Goal: Task Accomplishment & Management: Manage account settings

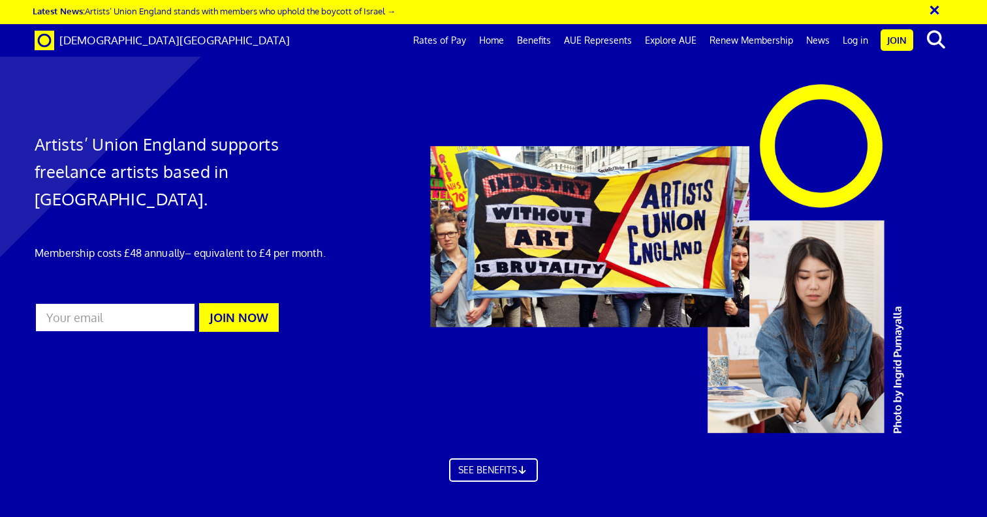
scroll to position [0, 9]
click at [850, 37] on link "Log in" at bounding box center [855, 40] width 38 height 33
click at [864, 42] on link "Log in" at bounding box center [855, 40] width 38 height 33
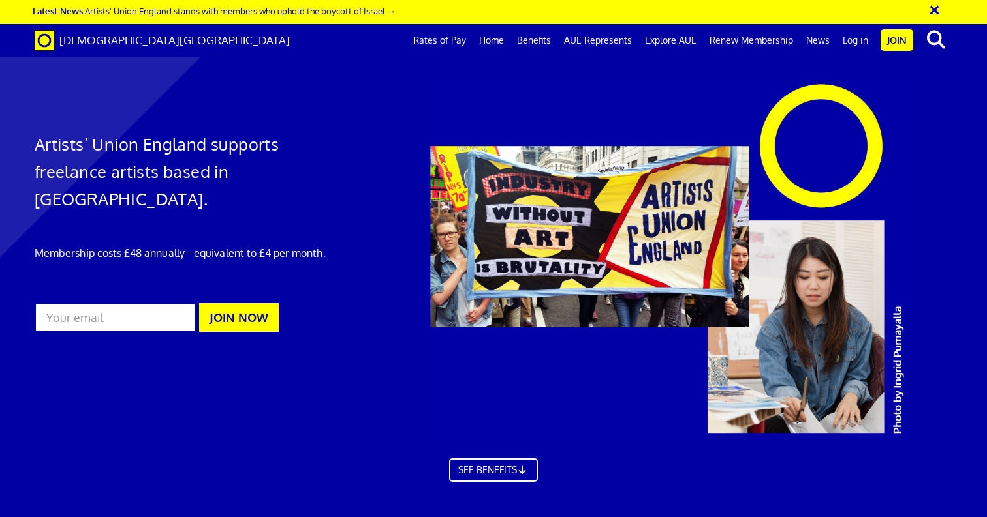
scroll to position [0, 9]
click at [932, 9] on button "×" at bounding box center [943, 8] width 33 height 22
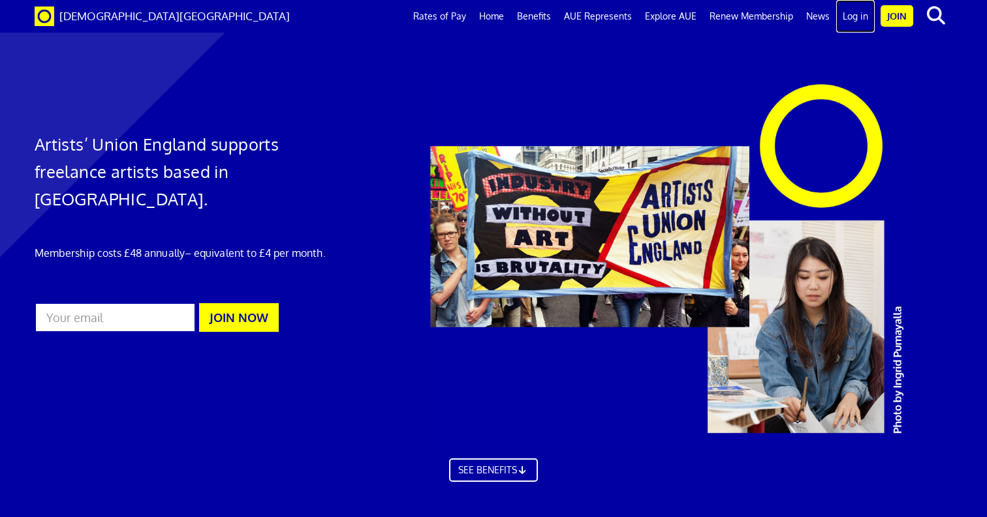
click at [859, 22] on link "Log in" at bounding box center [855, 16] width 38 height 33
click at [856, 15] on link "Log in" at bounding box center [855, 16] width 38 height 33
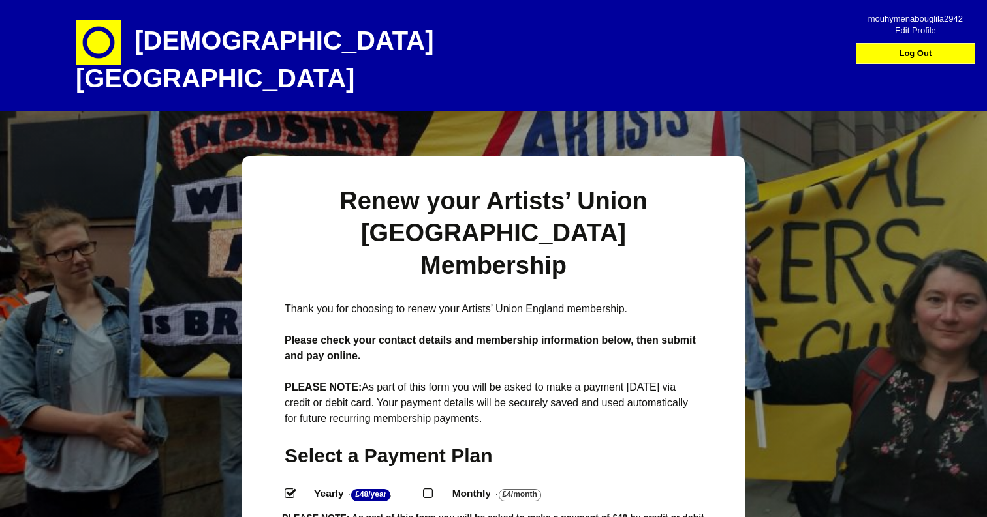
click at [910, 29] on span "Edit Profile" at bounding box center [915, 26] width 95 height 12
click at [914, 32] on span "Edit Profile" at bounding box center [915, 26] width 95 height 12
click at [913, 29] on span "Edit Profile" at bounding box center [915, 26] width 95 height 12
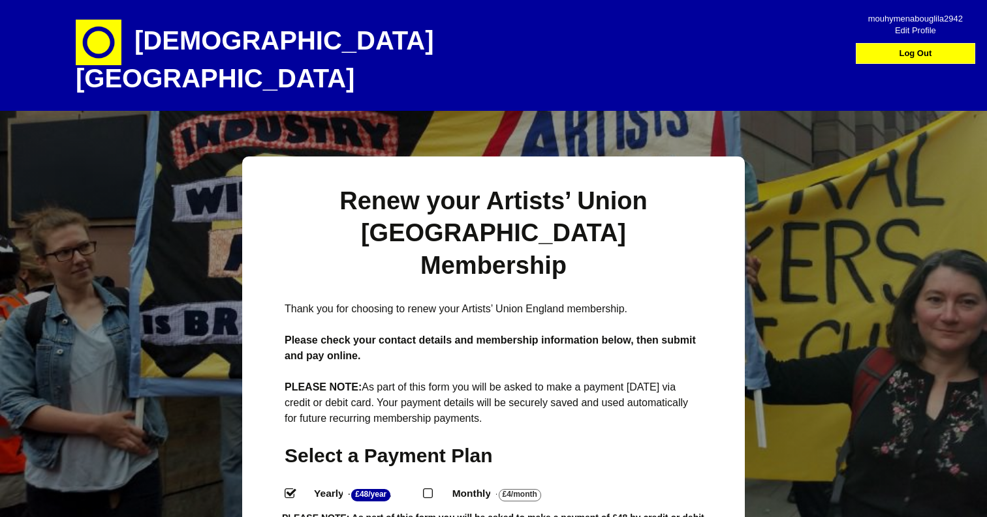
click at [914, 30] on span "Edit Profile" at bounding box center [915, 26] width 95 height 12
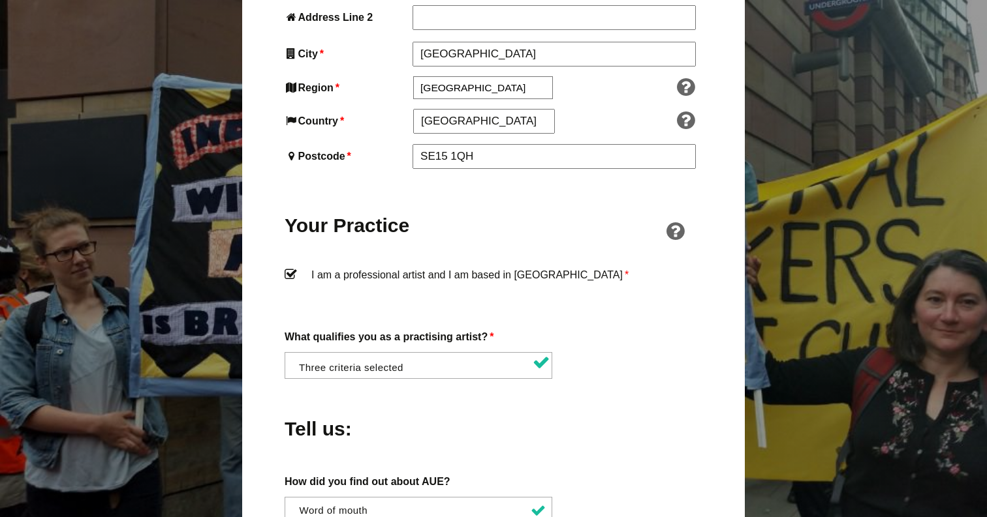
scroll to position [1027, 0]
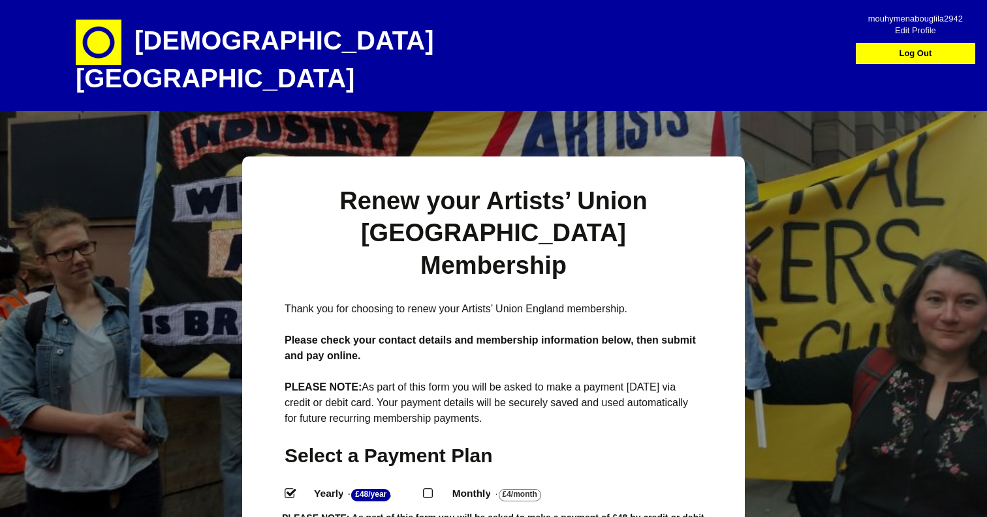
click at [910, 32] on span "Edit Profile" at bounding box center [915, 26] width 95 height 12
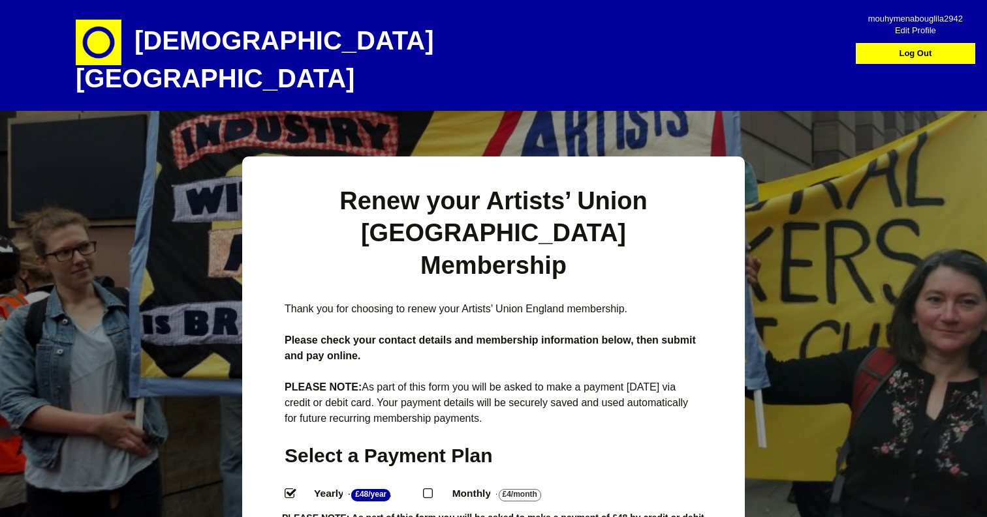
click at [910, 32] on span "Edit Profile" at bounding box center [915, 26] width 95 height 12
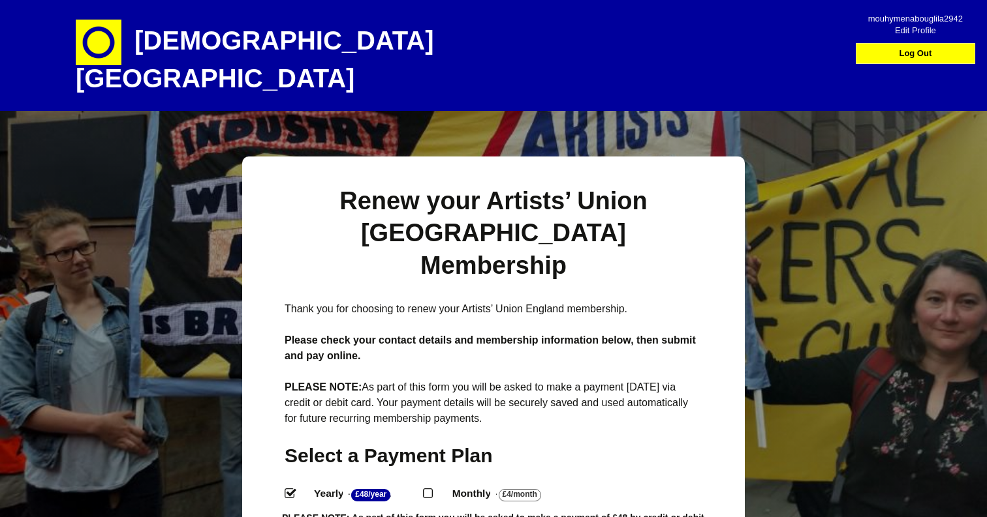
click at [910, 32] on span "Edit Profile" at bounding box center [915, 26] width 95 height 12
